Goal: Check status: Check status

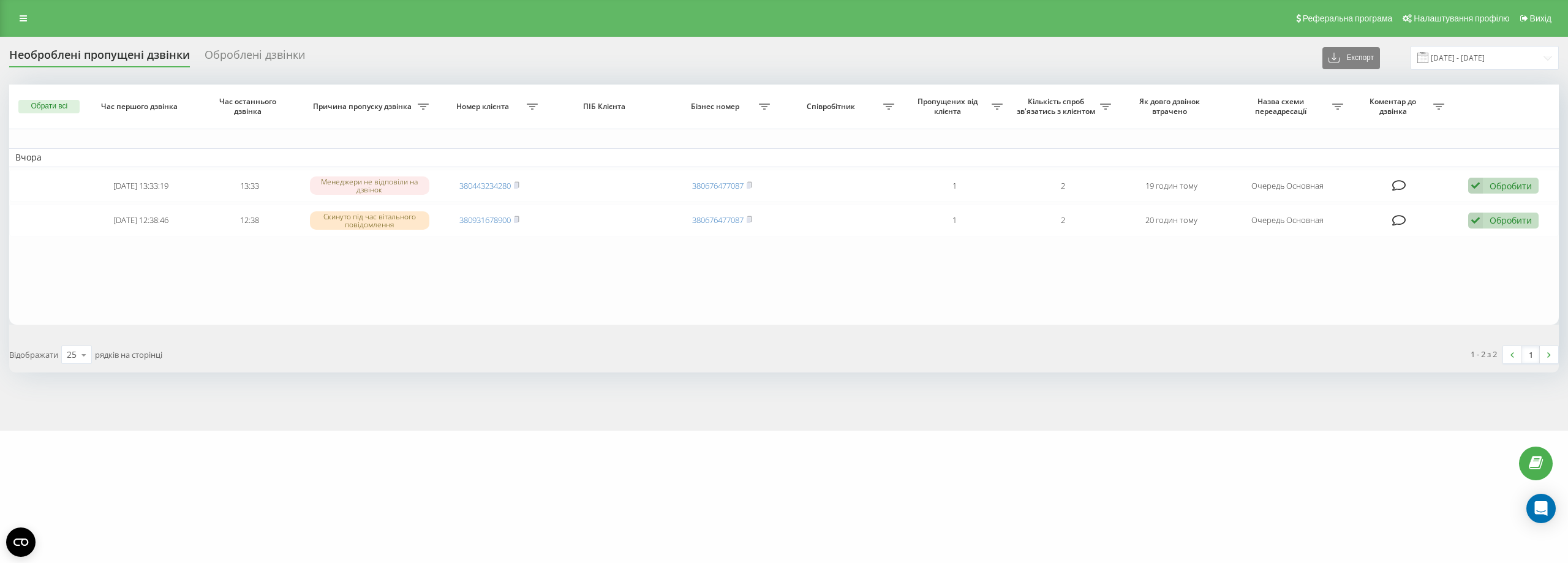
click at [29, 26] on link at bounding box center [23, 18] width 22 height 17
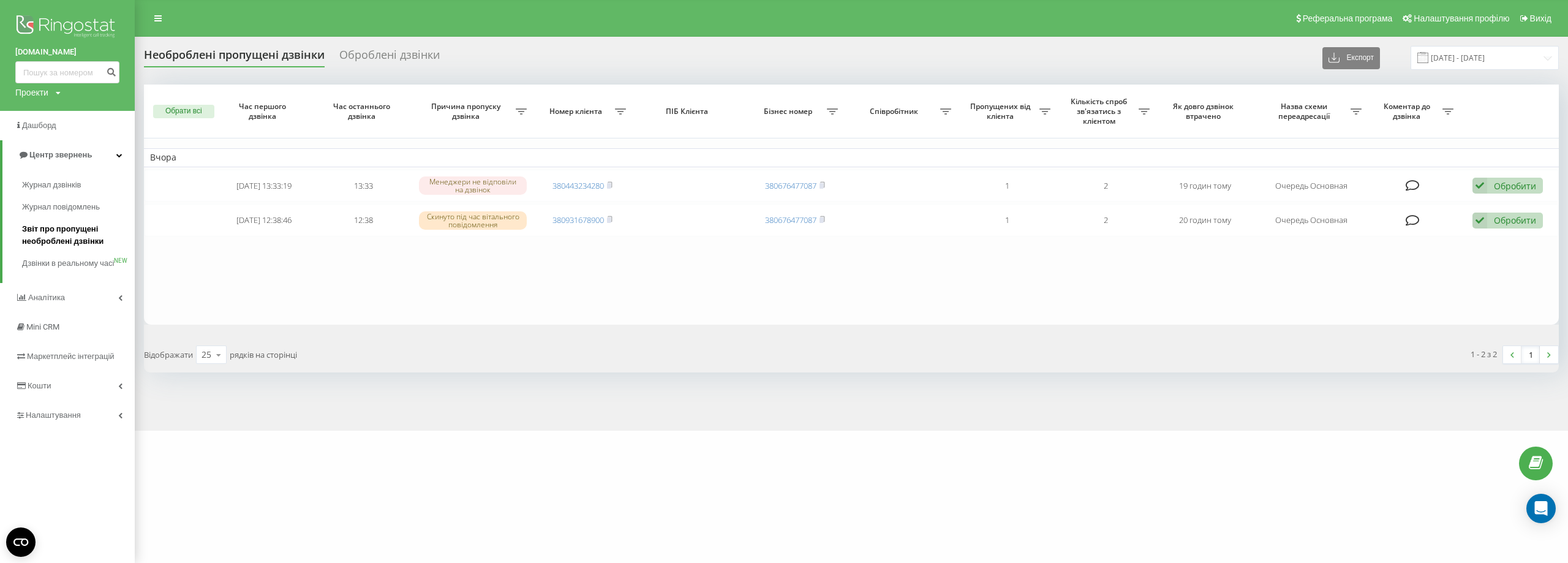
click at [91, 241] on span "Звіт про пропущені необроблені дзвінки" at bounding box center [75, 235] width 106 height 25
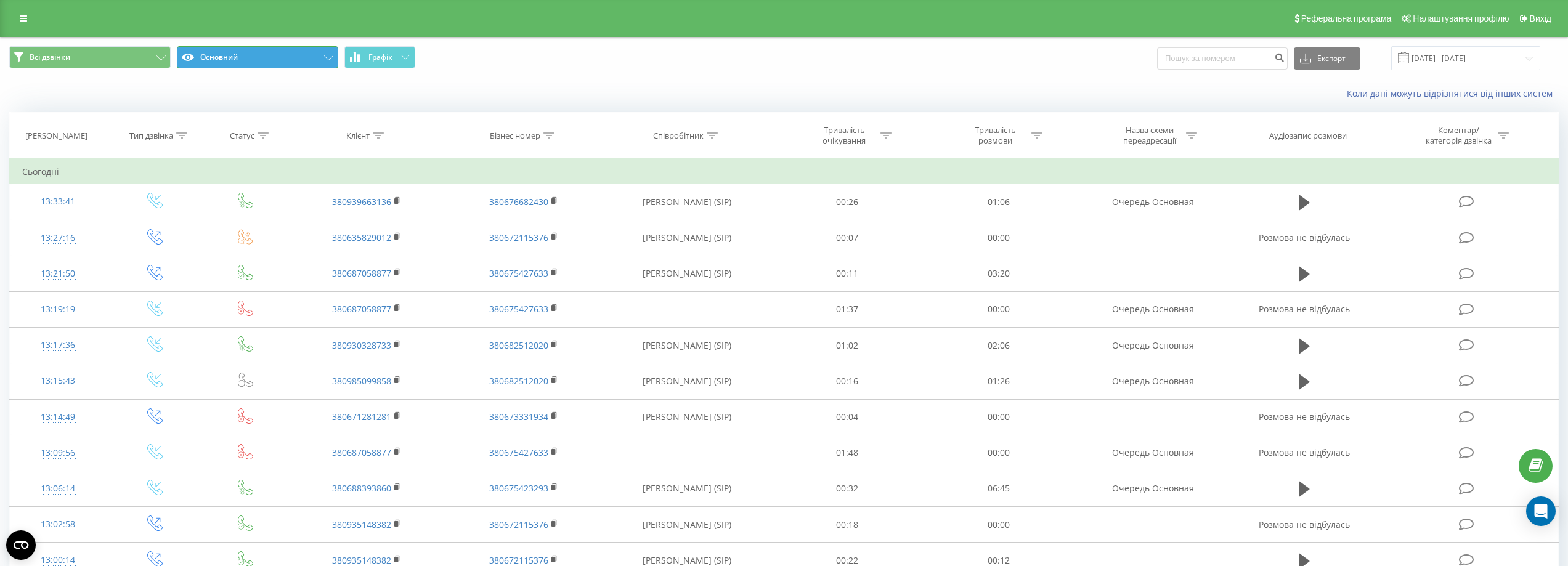
click at [240, 61] on button "Основний" at bounding box center [257, 57] width 161 height 22
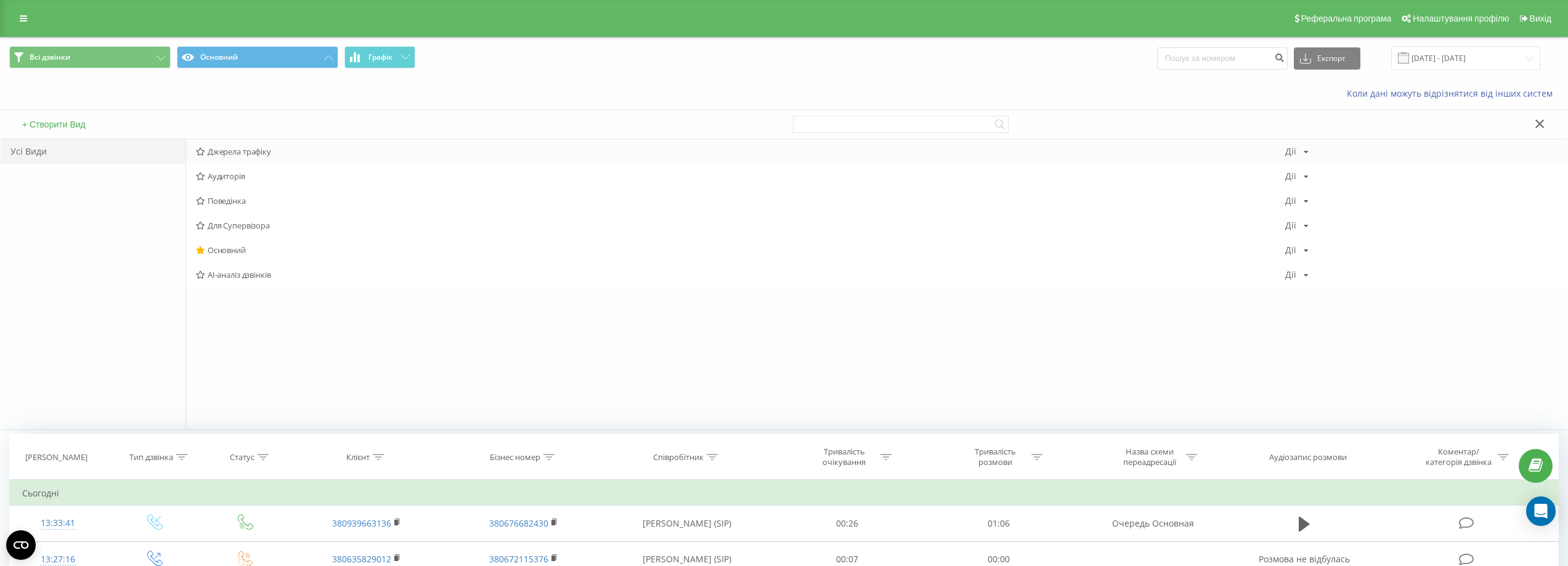
click at [262, 147] on span "Джерела трафіку" at bounding box center [741, 151] width 1089 height 9
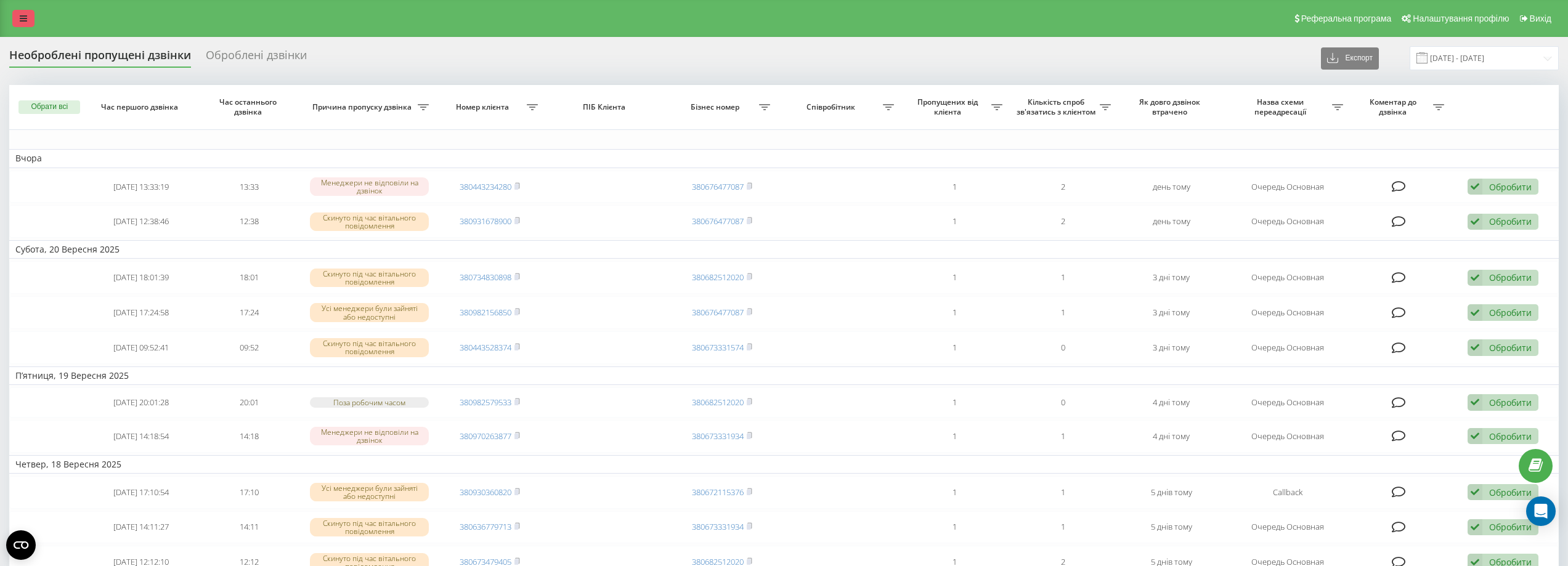
click at [18, 14] on link at bounding box center [23, 18] width 22 height 18
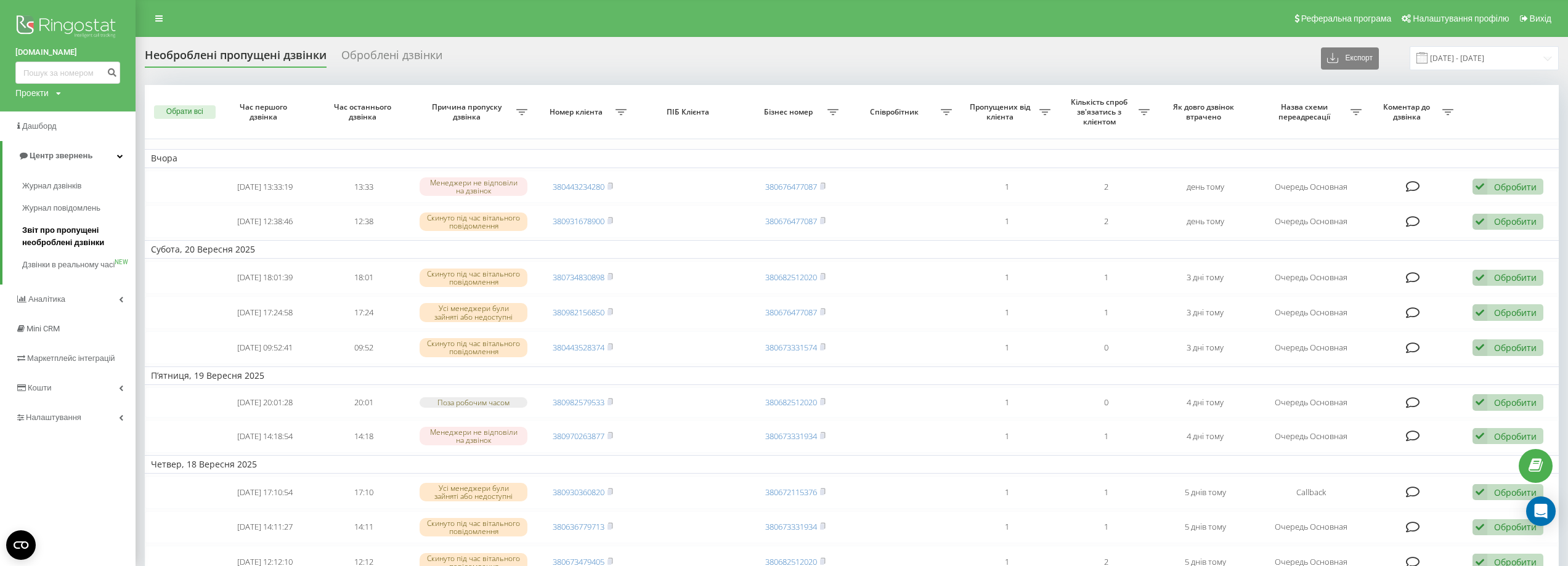
click at [53, 234] on span "Звіт про пропущені необроблені дзвінки" at bounding box center [76, 236] width 107 height 25
